Goal: Task Accomplishment & Management: Manage account settings

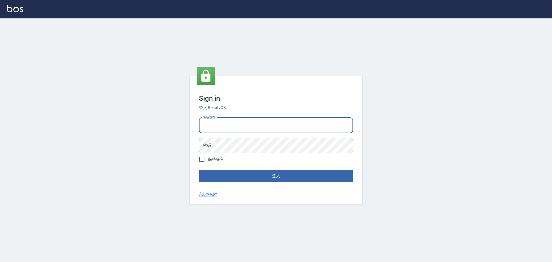
type input "0922982220"
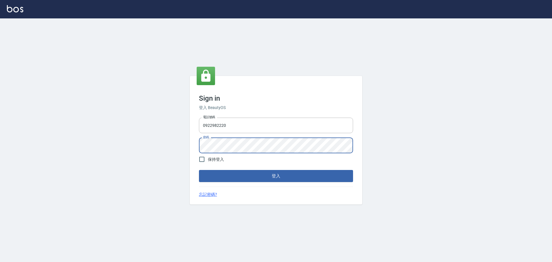
click at [199, 170] on button "登入" at bounding box center [276, 176] width 154 height 12
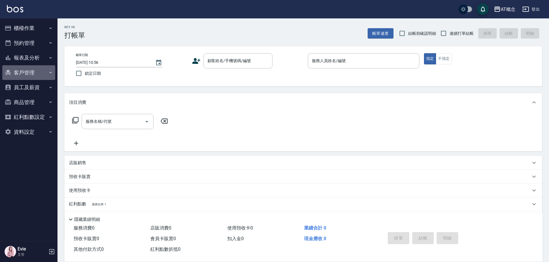
click at [23, 71] on button "客戶管理" at bounding box center [28, 72] width 53 height 15
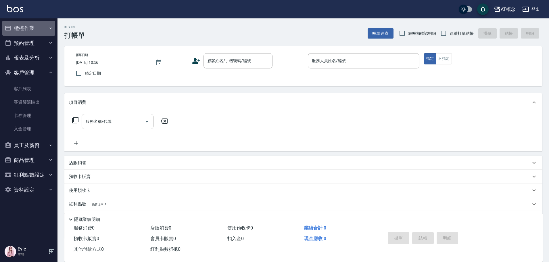
drag, startPoint x: 24, startPoint y: 27, endPoint x: 25, endPoint y: 31, distance: 3.9
click at [24, 27] on button "櫃檯作業" at bounding box center [28, 28] width 53 height 15
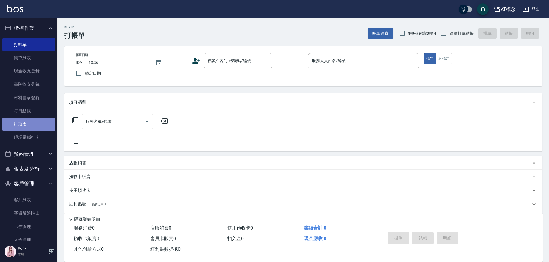
click at [30, 125] on link "排班表" at bounding box center [28, 124] width 53 height 13
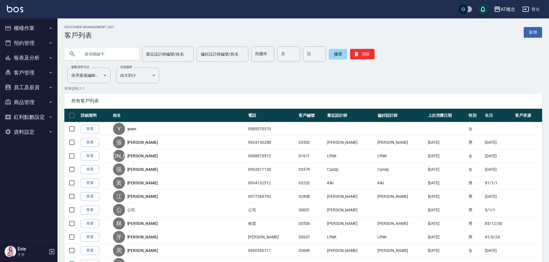
click at [107, 55] on input "text" at bounding box center [108, 54] width 54 height 16
type input "p"
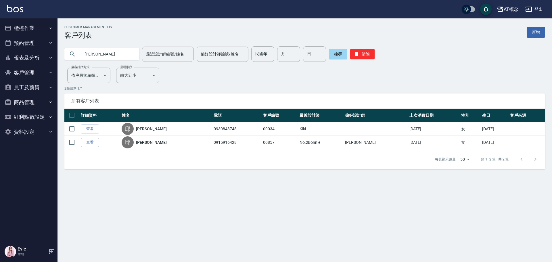
type input "邱"
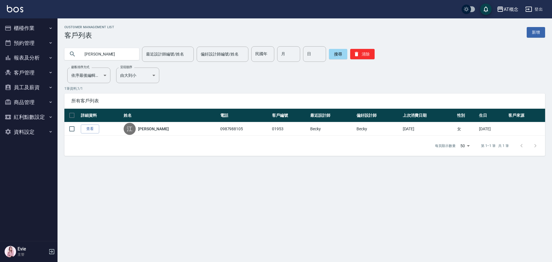
type input "江"
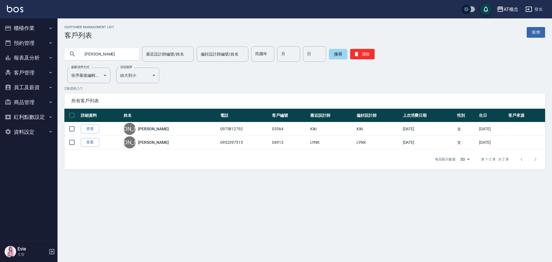
drag, startPoint x: 91, startPoint y: 53, endPoint x: 0, endPoint y: 29, distance: 93.8
click at [0, 29] on div "AT概念 登出 櫃檯作業 打帳單 帳單列表 現金收支登錄 高階收支登錄 材料自購登錄 每日結帳 排班表 現場電腦打卡 預約管理 預約管理 單日預約紀錄 單週預…" at bounding box center [276, 131] width 552 height 262
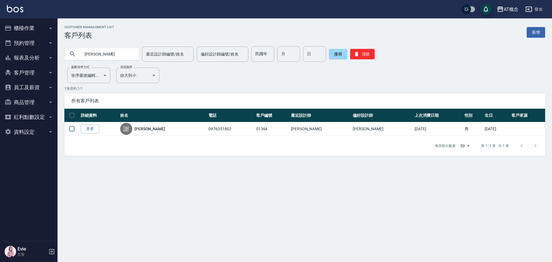
drag, startPoint x: 101, startPoint y: 57, endPoint x: 187, endPoint y: 108, distance: 99.9
click at [0, 53] on div "AT概念 登出 櫃檯作業 打帳單 帳單列表 現金收支登錄 高階收支登錄 材料自購登錄 每日結帳 排班表 現場電腦打卡 預約管理 預約管理 單日預約紀錄 單週預…" at bounding box center [276, 131] width 552 height 262
type input "陳"
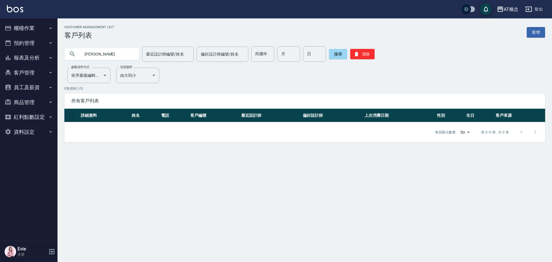
type input "[PERSON_NAME]"
type input "68"
type input "7"
type input "8"
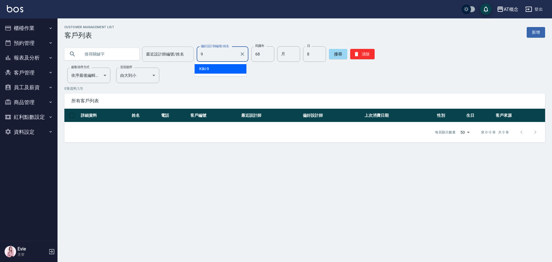
type input "Kiki-9"
click at [240, 56] on icon "Clear" at bounding box center [243, 54] width 6 height 6
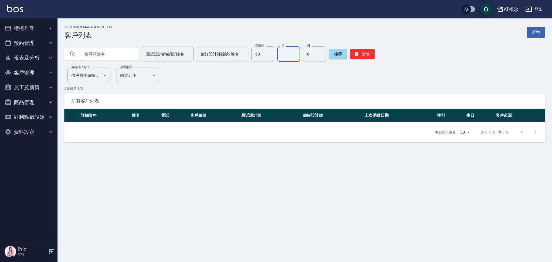
drag, startPoint x: 284, startPoint y: 53, endPoint x: 282, endPoint y: 59, distance: 6.6
click at [284, 53] on input "月" at bounding box center [288, 54] width 23 height 16
type input "9"
click at [339, 50] on button "搜尋" at bounding box center [338, 54] width 18 height 10
drag, startPoint x: 362, startPoint y: 53, endPoint x: 358, endPoint y: 56, distance: 4.9
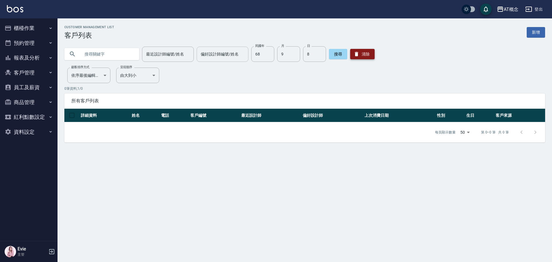
click at [362, 53] on button "清除" at bounding box center [362, 54] width 24 height 10
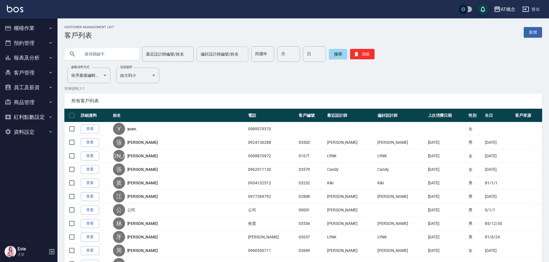
click at [104, 57] on input "text" at bounding box center [108, 54] width 54 height 16
click at [111, 53] on input "text" at bounding box center [108, 54] width 54 height 16
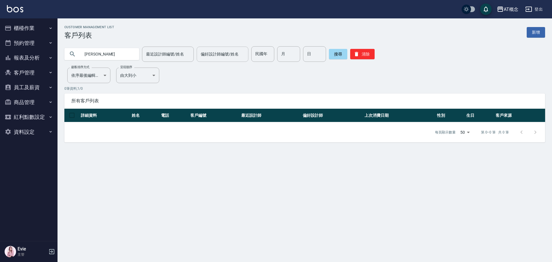
click at [110, 56] on input "[PERSON_NAME]" at bounding box center [108, 54] width 54 height 16
type input "宥"
type input "[PERSON_NAME]"
click at [355, 55] on icon "button" at bounding box center [356, 54] width 3 height 4
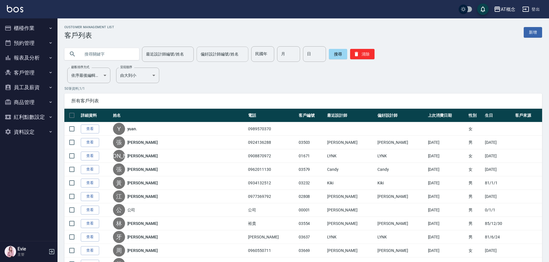
click at [109, 55] on input "text" at bounding box center [108, 54] width 54 height 16
type input "[PERSON_NAME]"
click at [173, 53] on input "最近設計師編號/姓名" at bounding box center [168, 54] width 47 height 10
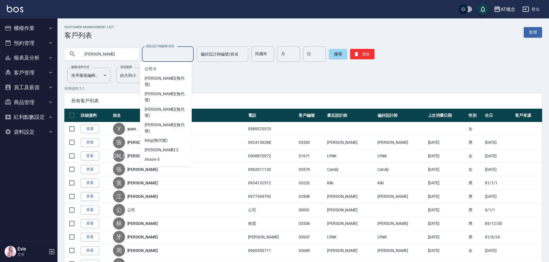
click at [164, 174] on div "Kiki -9" at bounding box center [166, 178] width 52 height 9
type input "Kiki-9"
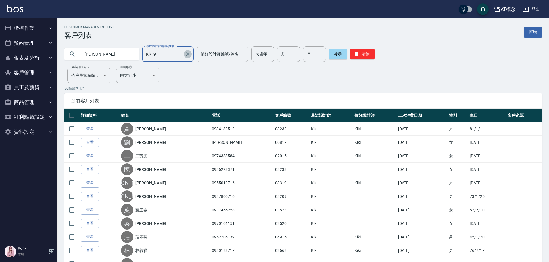
click at [186, 54] on icon "Clear" at bounding box center [187, 53] width 3 height 3
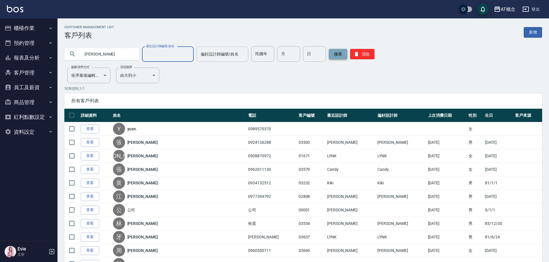
click at [335, 54] on button "搜尋" at bounding box center [338, 54] width 18 height 10
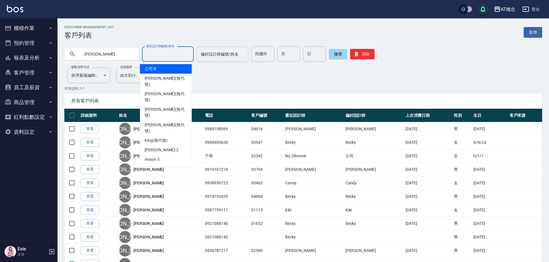
click at [171, 55] on input "最近設計師編號/姓名" at bounding box center [168, 54] width 47 height 10
click at [164, 174] on div "Kiki -9" at bounding box center [166, 178] width 52 height 9
type input "Kiki-9"
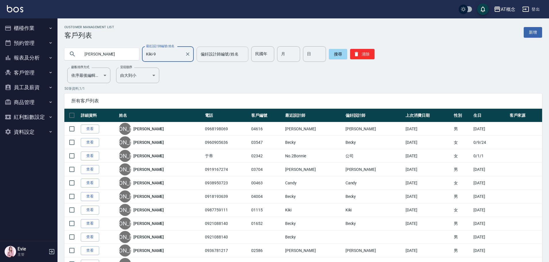
click at [185, 53] on icon "Clear" at bounding box center [188, 54] width 6 height 6
drag, startPoint x: 98, startPoint y: 54, endPoint x: 0, endPoint y: 35, distance: 99.9
type input "ㄖ"
type input "棋"
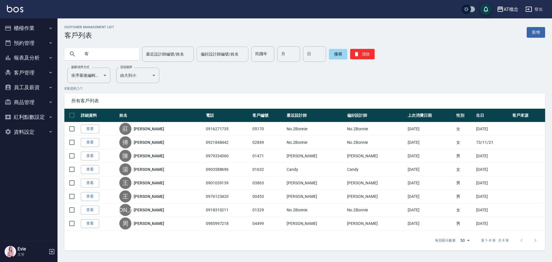
type input "宥"
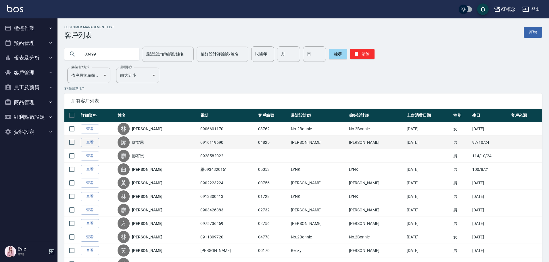
type input "03499"
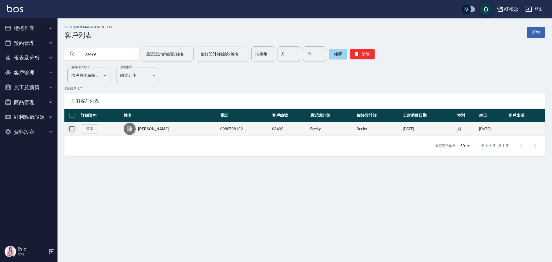
click at [72, 130] on input "checkbox" at bounding box center [72, 129] width 12 height 12
checkbox input "true"
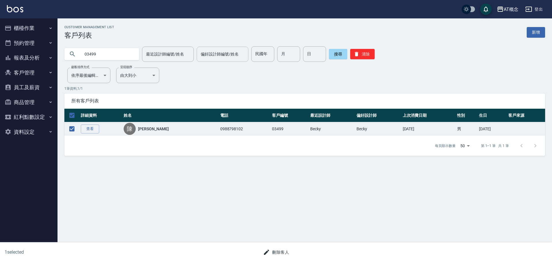
click at [285, 253] on button "刪除客人" at bounding box center [276, 252] width 30 height 11
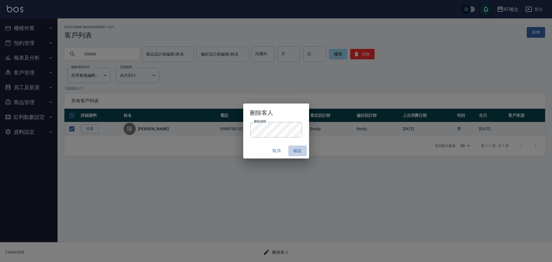
click at [297, 149] on button "確認" at bounding box center [297, 151] width 18 height 11
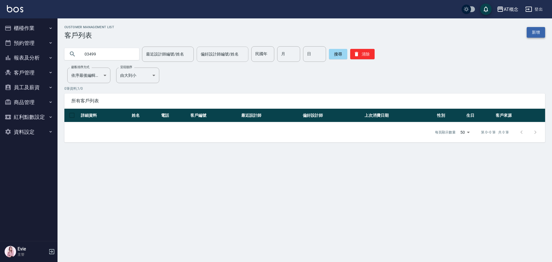
click at [534, 30] on link "新增" at bounding box center [536, 32] width 18 height 11
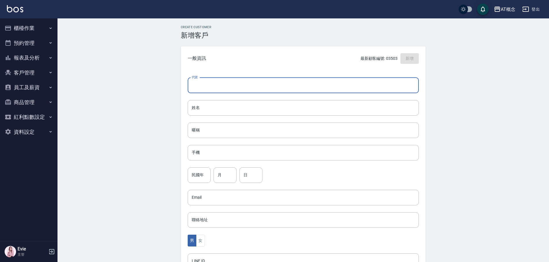
click at [229, 85] on input "代號" at bounding box center [303, 86] width 231 height 16
type input "03499"
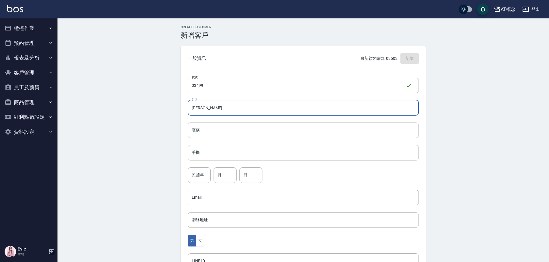
type input "[PERSON_NAME]"
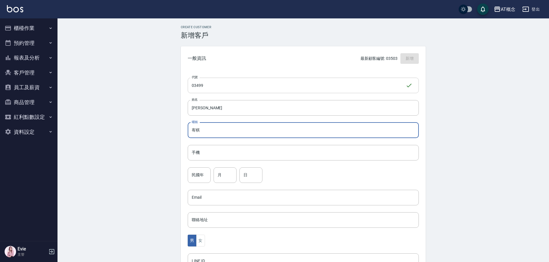
type input "宥棋"
drag, startPoint x: 204, startPoint y: 129, endPoint x: 128, endPoint y: 133, distance: 76.3
click at [112, 136] on div "Create Customer 新增客戶 一般資訊 最新顧客編號: 03503 新增 代號 03499 ​ 代號 姓名 [PERSON_NAME] 姓名 暱稱…" at bounding box center [304, 196] width 492 height 356
click at [203, 152] on input "手機" at bounding box center [303, 153] width 231 height 16
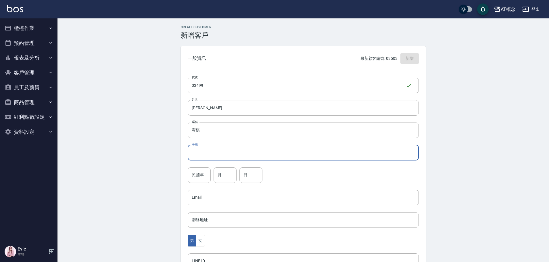
paste input "宥棋"
type input "宥棋"
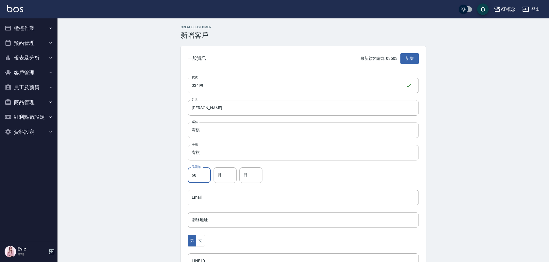
type input "68"
type input "7"
type input "8"
click at [202, 242] on button "女" at bounding box center [200, 241] width 9 height 12
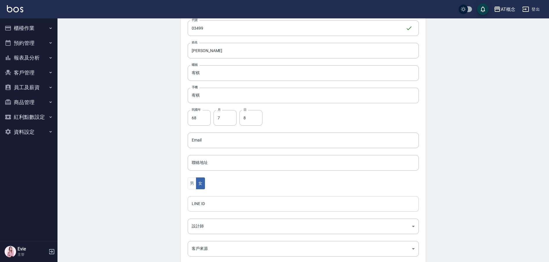
scroll to position [58, 0]
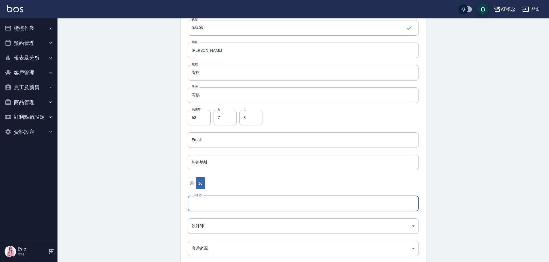
click at [202, 203] on input "LINE ID" at bounding box center [303, 204] width 231 height 16
click at [205, 227] on body "AT概念 登出 櫃檯作業 打帳單 帳單列表 現金收支登錄 高階收支登錄 材料自購登錄 每日結帳 排班表 現場電腦打卡 預約管理 預約管理 單日預約紀錄 單週預…" at bounding box center [276, 129] width 552 height 374
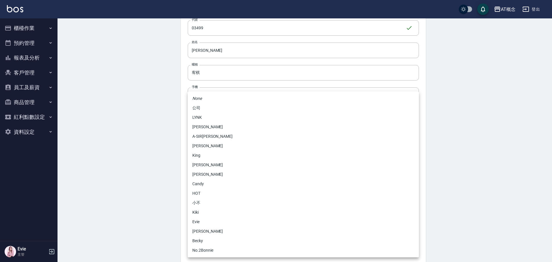
click at [202, 211] on li "Kiki" at bounding box center [303, 212] width 231 height 9
type input "66140f90-e325-4728-9a73-e66825fc2811"
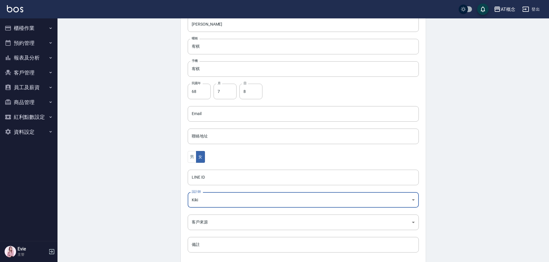
scroll to position [112, 0]
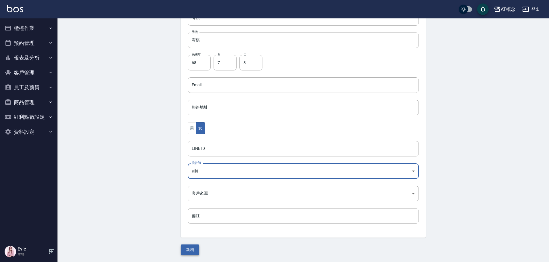
click at [194, 248] on button "新增" at bounding box center [190, 249] width 18 height 11
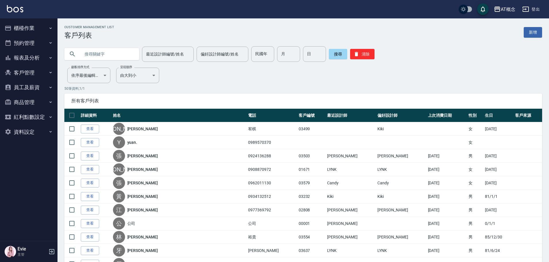
click at [107, 61] on input "text" at bounding box center [108, 54] width 54 height 16
type input "[PERSON_NAME]"
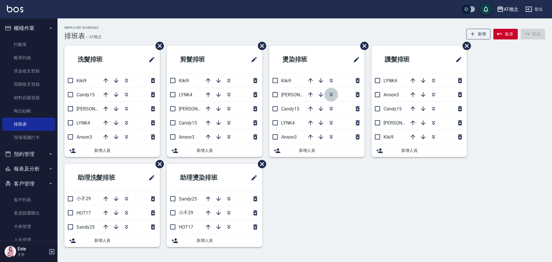
click at [331, 93] on icon "button" at bounding box center [331, 94] width 7 height 7
